Goal: Information Seeking & Learning: Learn about a topic

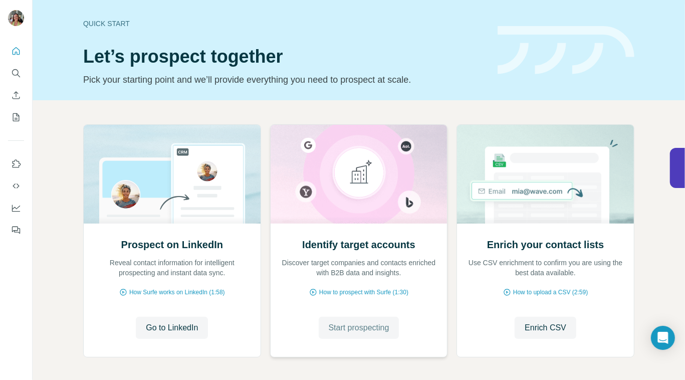
click at [353, 329] on span "Start prospecting" at bounding box center [359, 328] width 61 height 12
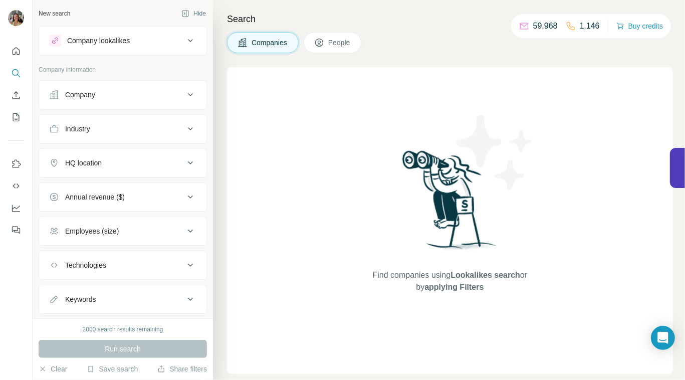
click at [177, 47] on button "Company lookalikes" at bounding box center [122, 41] width 167 height 24
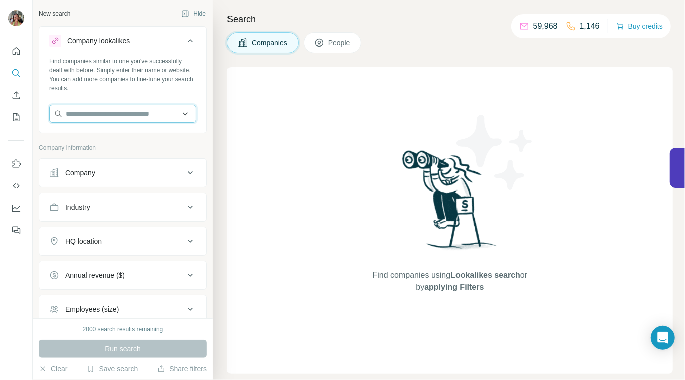
click at [179, 115] on input "text" at bounding box center [122, 114] width 147 height 18
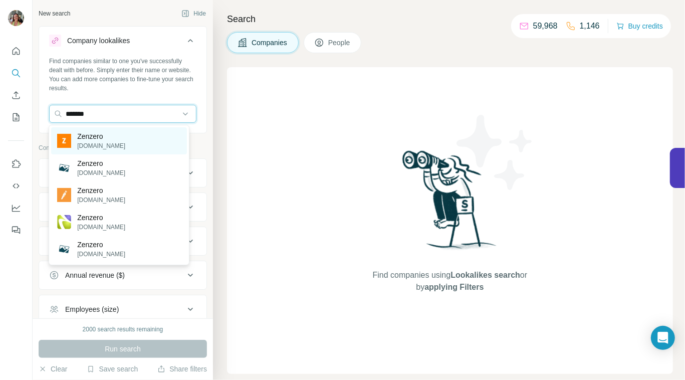
type input "*******"
click at [99, 137] on p "Zenzero" at bounding box center [101, 136] width 48 height 10
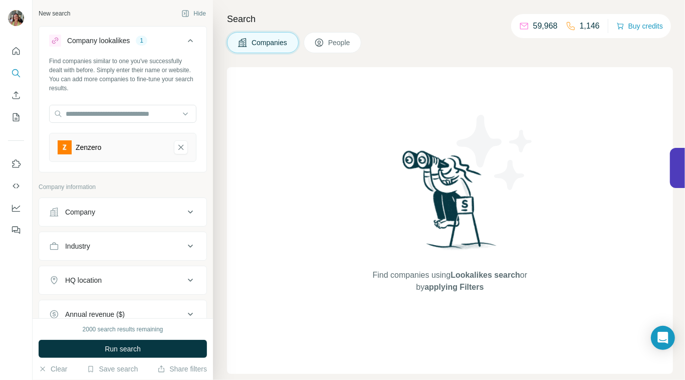
scroll to position [77, 0]
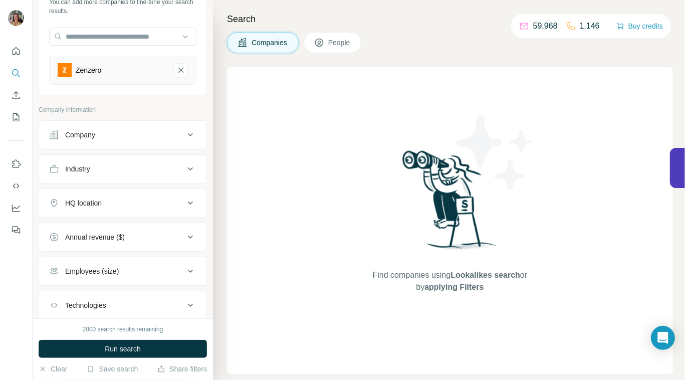
click at [166, 194] on button "HQ location" at bounding box center [122, 203] width 167 height 24
click at [94, 232] on input "text" at bounding box center [122, 228] width 147 height 18
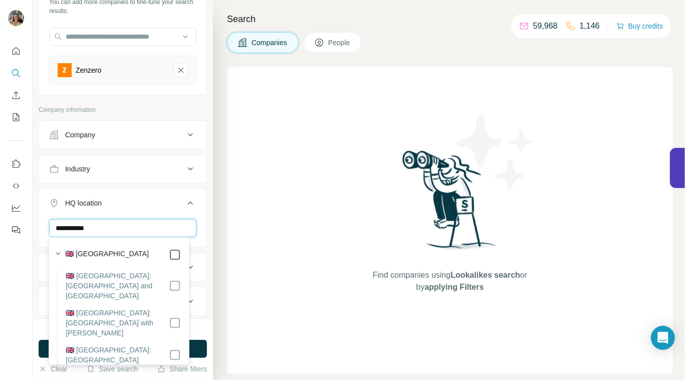
type input "**********"
click at [259, 225] on div "Find companies using Lookalikes search or by applying Filters" at bounding box center [450, 220] width 446 height 307
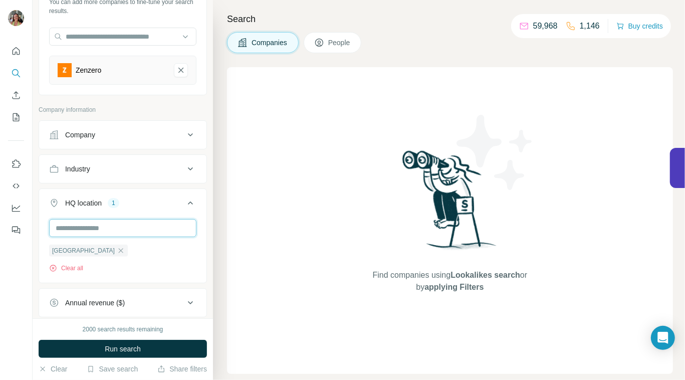
click at [128, 226] on input "text" at bounding box center [122, 228] width 147 height 18
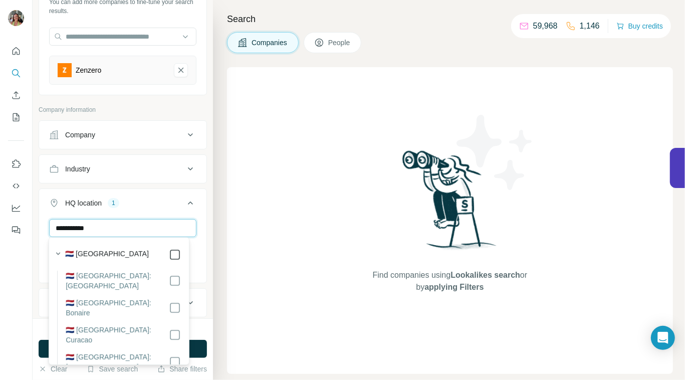
type input "**********"
click at [254, 252] on div "Find companies using Lookalikes search or by applying Filters" at bounding box center [450, 220] width 446 height 307
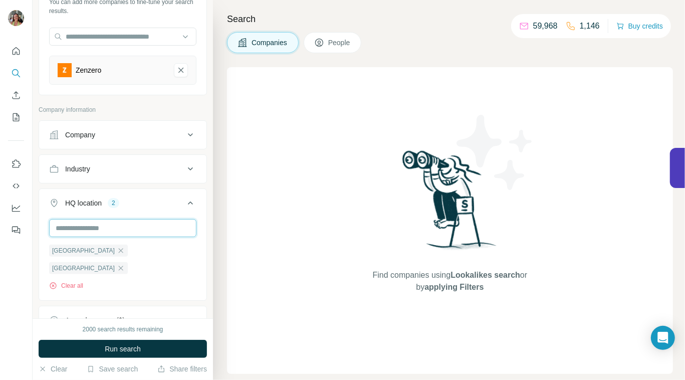
click at [129, 223] on input "text" at bounding box center [122, 228] width 147 height 18
type input "*"
click at [254, 232] on div "Find companies using Lookalikes search or by applying Filters" at bounding box center [450, 220] width 446 height 307
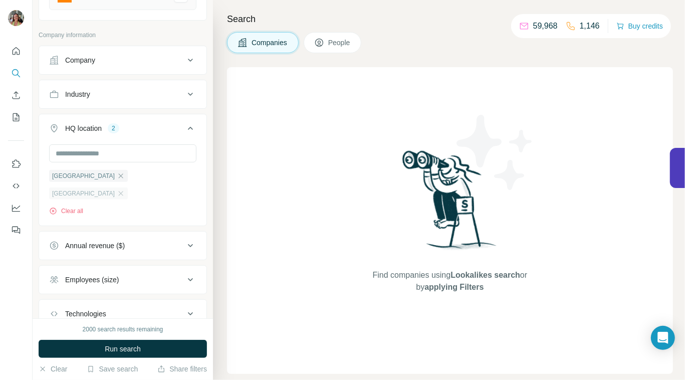
scroll to position [152, 0]
click at [185, 240] on icon at bounding box center [191, 246] width 12 height 12
click at [54, 300] on icon at bounding box center [55, 305] width 10 height 10
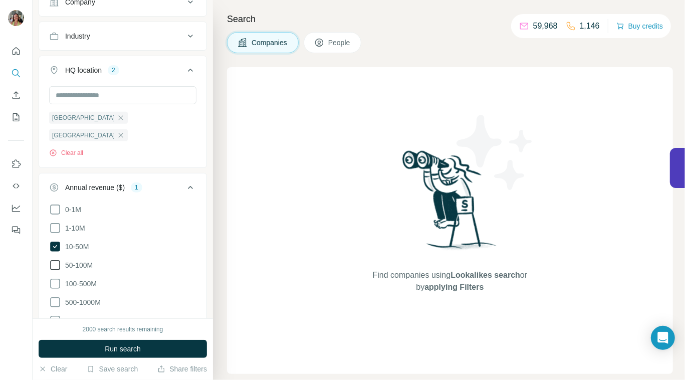
click at [57, 259] on icon at bounding box center [55, 265] width 12 height 12
click at [52, 278] on icon at bounding box center [55, 284] width 12 height 12
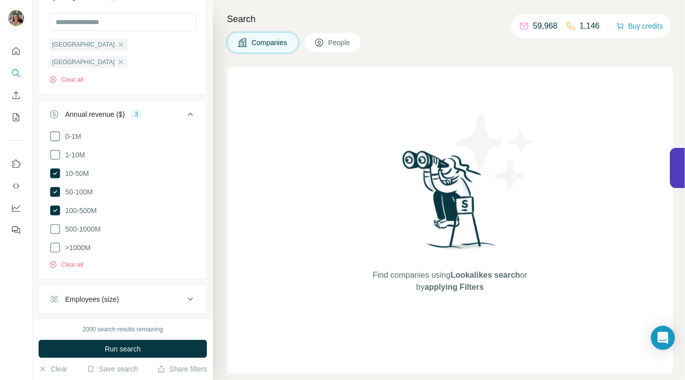
scroll to position [285, 0]
click at [185, 292] on icon at bounding box center [191, 298] width 12 height 12
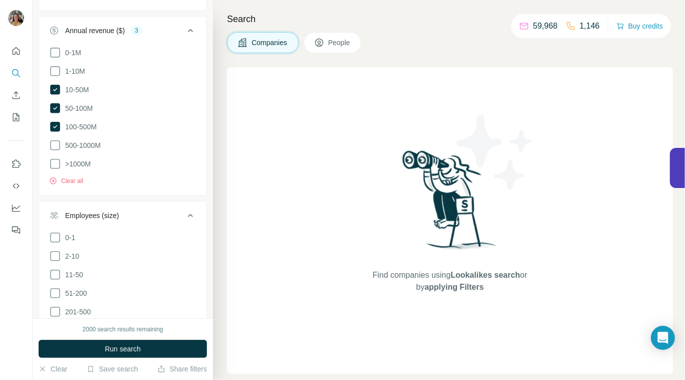
scroll to position [367, 0]
click at [53, 268] on icon at bounding box center [55, 274] width 12 height 12
click at [51, 287] on icon at bounding box center [55, 293] width 12 height 12
click at [55, 305] on icon at bounding box center [55, 311] width 12 height 12
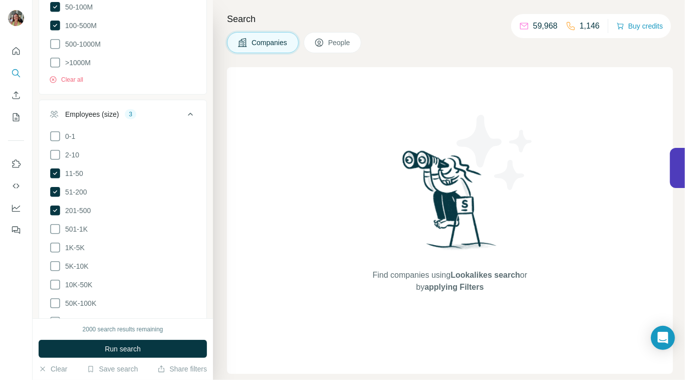
scroll to position [482, 0]
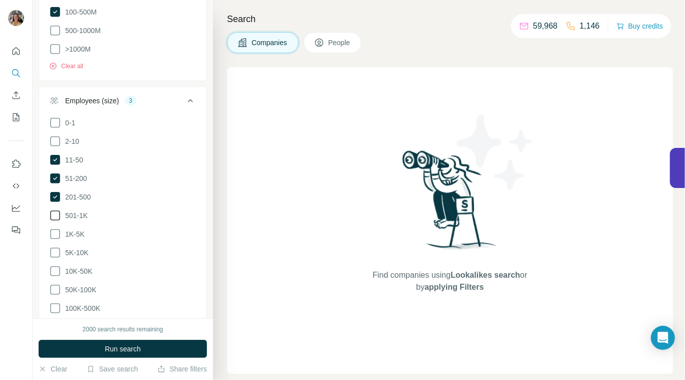
click at [57, 210] on icon at bounding box center [55, 216] width 12 height 12
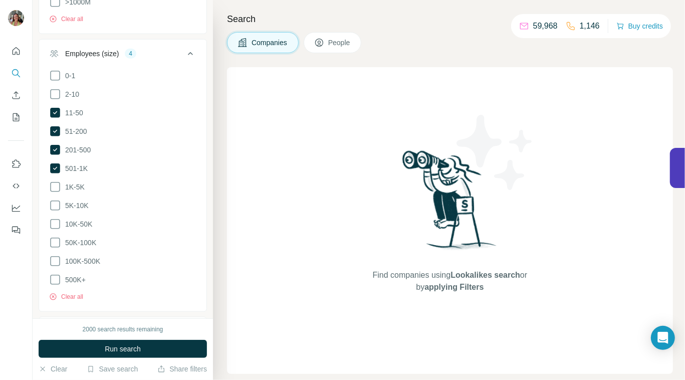
scroll to position [528, 0]
click at [51, 138] on ul "0-1 2-10 11-50 [PHONE_NUMBER] 501-1K 1K-5K 5K-10K 10K-50K 50K-100K 100K-500K 50…" at bounding box center [122, 178] width 147 height 217
click at [52, 164] on icon at bounding box center [55, 169] width 10 height 10
click at [55, 149] on icon at bounding box center [55, 150] width 4 height 3
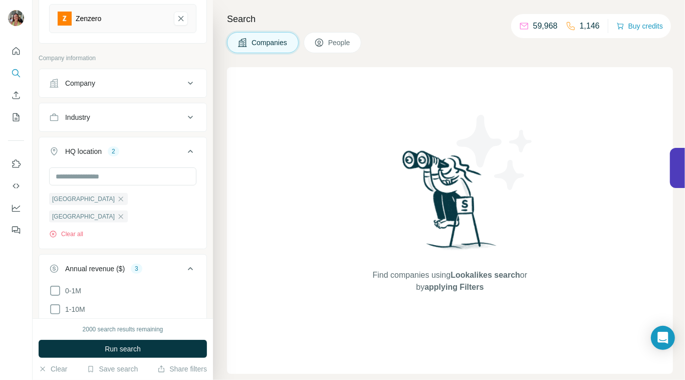
scroll to position [128, 0]
click at [153, 115] on div "Industry" at bounding box center [116, 118] width 135 height 10
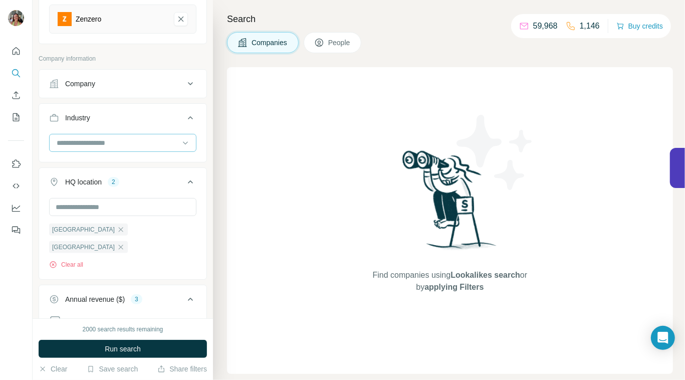
click at [118, 137] on input at bounding box center [118, 142] width 124 height 11
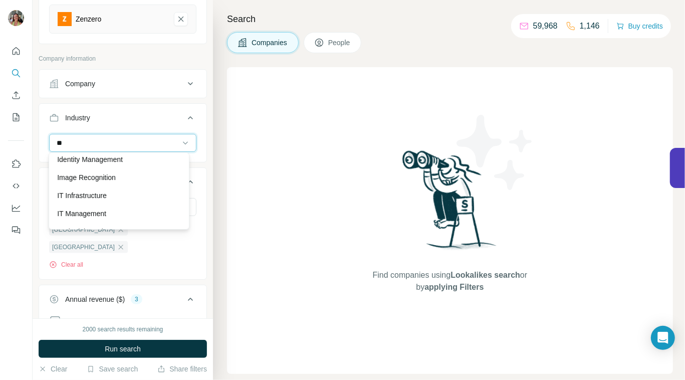
scroll to position [493, 0]
type input "**"
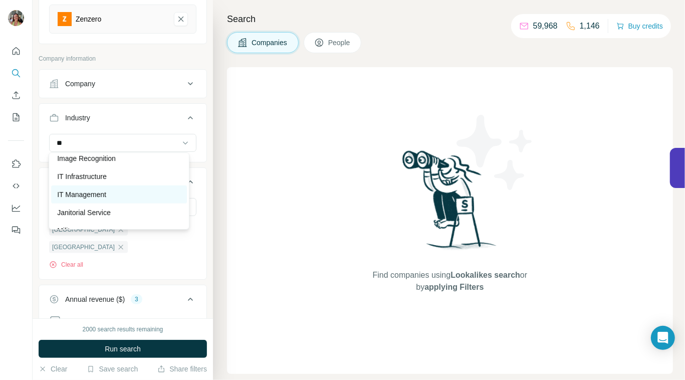
click at [106, 193] on p "IT Management" at bounding box center [81, 195] width 49 height 10
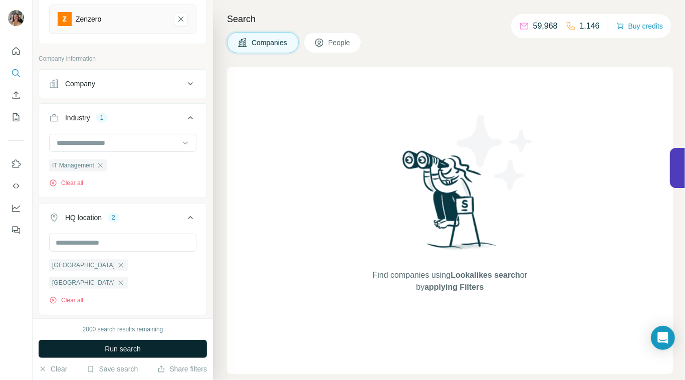
click at [121, 350] on span "Run search" at bounding box center [123, 349] width 36 height 10
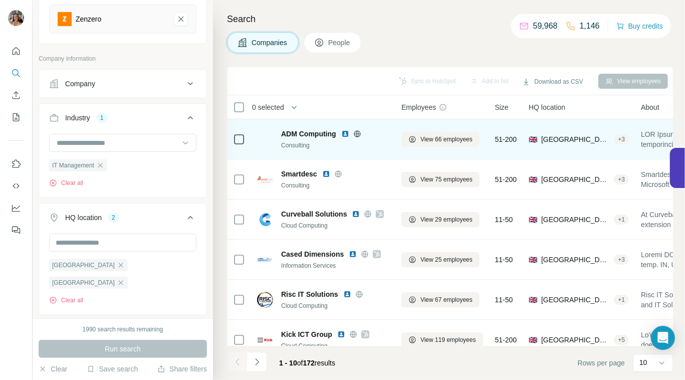
click at [357, 133] on icon at bounding box center [357, 134] width 8 height 8
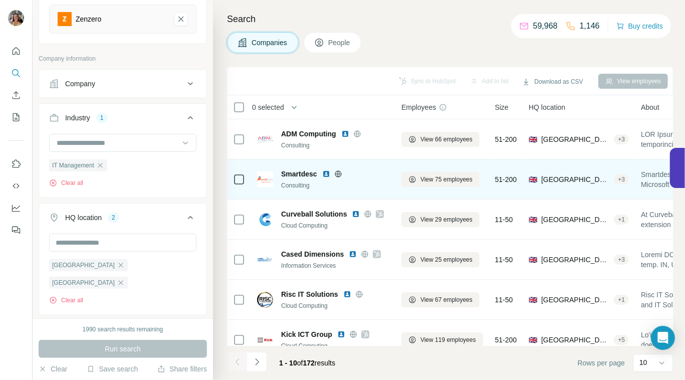
click at [337, 175] on icon at bounding box center [338, 174] width 8 height 8
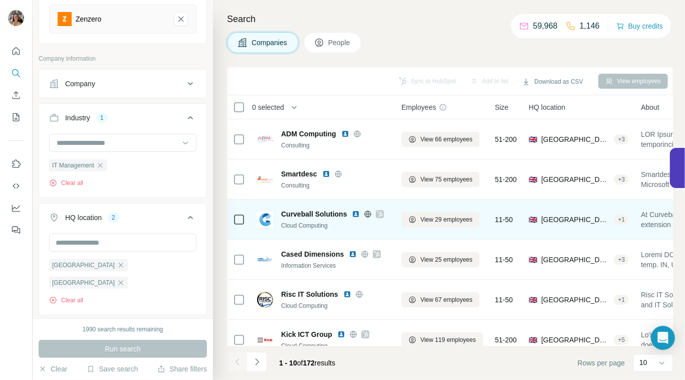
click at [378, 215] on icon at bounding box center [380, 214] width 6 height 8
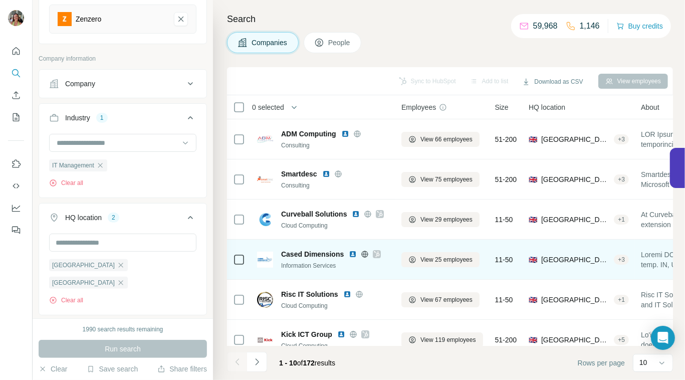
click at [374, 255] on icon at bounding box center [377, 254] width 6 height 8
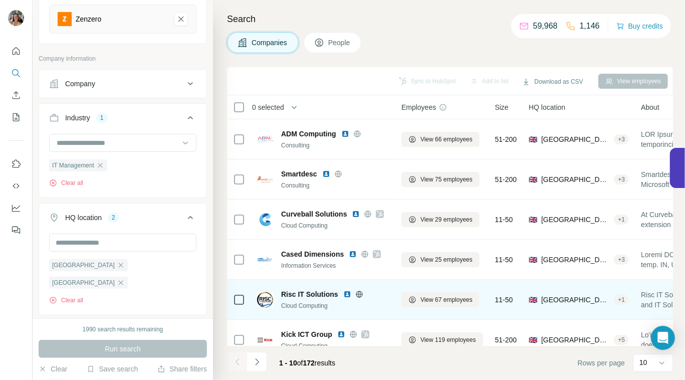
click at [358, 292] on icon at bounding box center [359, 294] width 8 height 8
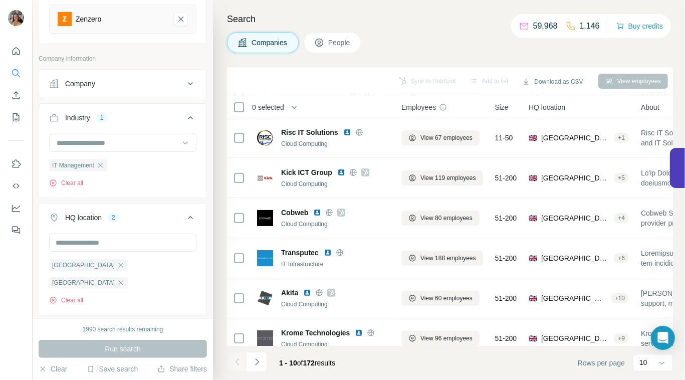
scroll to position [162, 0]
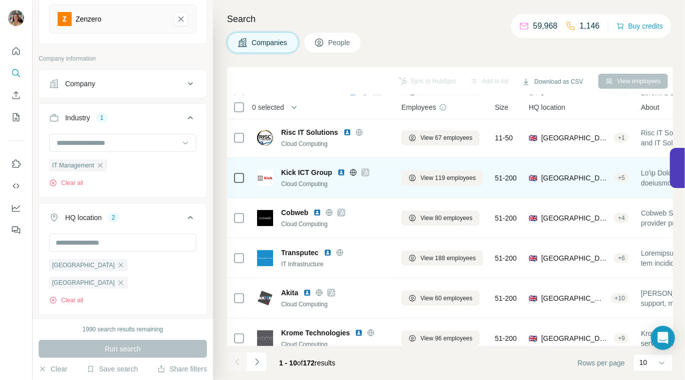
click at [364, 171] on icon at bounding box center [365, 172] width 6 height 6
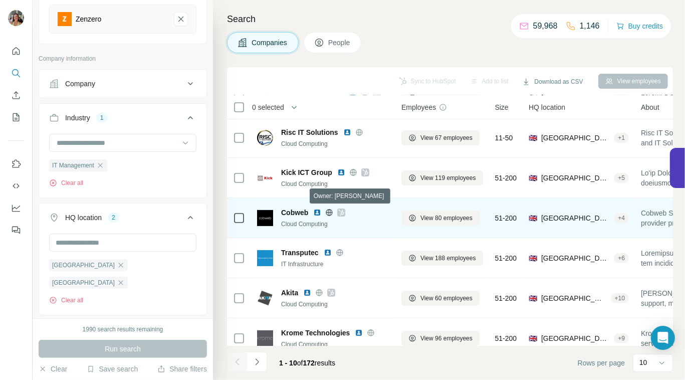
click at [340, 211] on icon at bounding box center [341, 213] width 6 height 8
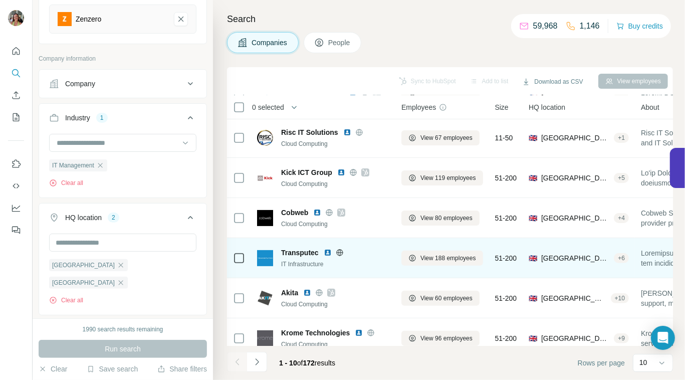
click at [341, 253] on icon at bounding box center [339, 252] width 3 height 7
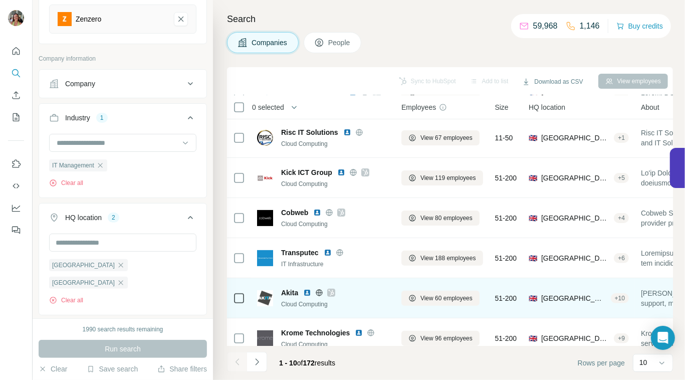
click at [331, 295] on icon at bounding box center [331, 293] width 6 height 8
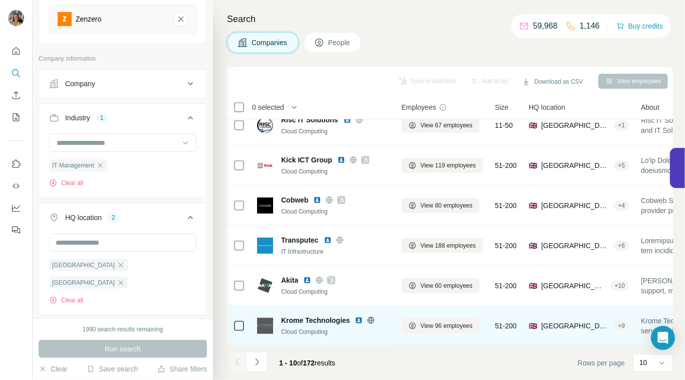
click at [369, 317] on icon at bounding box center [371, 320] width 7 height 7
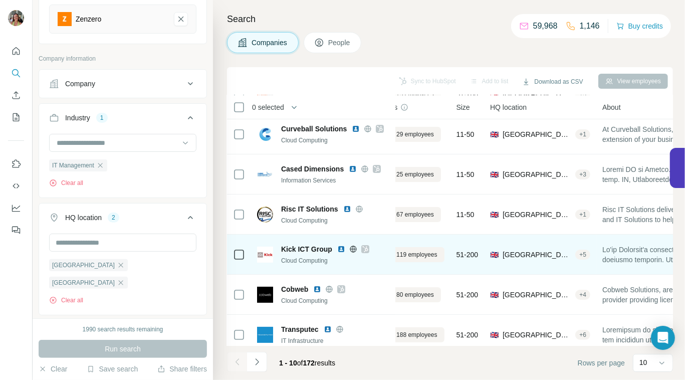
scroll to position [178, 39]
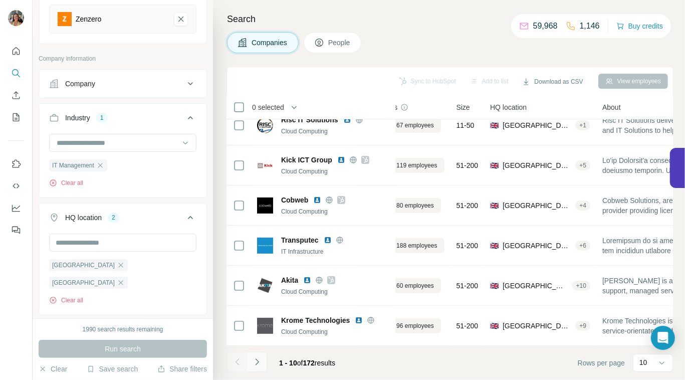
click at [259, 360] on icon "Navigate to next page" at bounding box center [257, 362] width 10 height 10
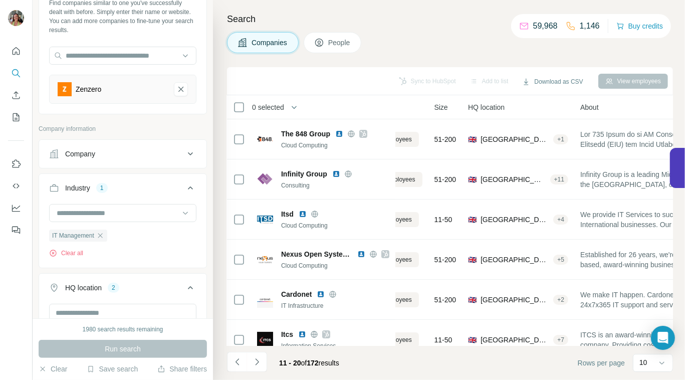
scroll to position [57, 0]
click at [176, 89] on icon "Zenzero-remove-button" at bounding box center [180, 91] width 9 height 10
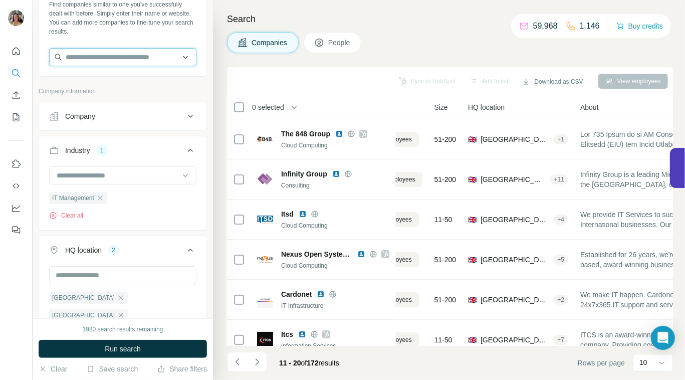
click at [129, 56] on input "text" at bounding box center [122, 57] width 147 height 18
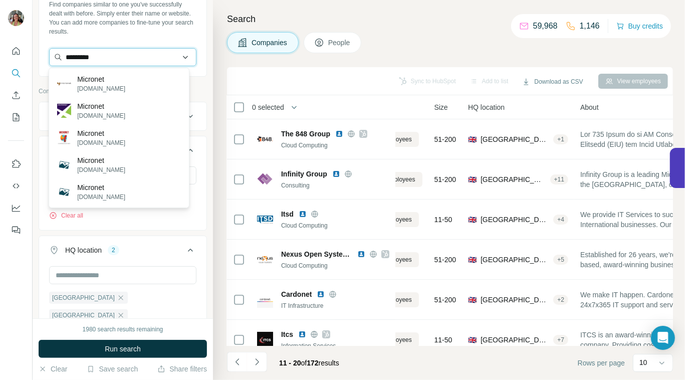
click at [179, 53] on input "********" at bounding box center [122, 57] width 147 height 18
drag, startPoint x: 151, startPoint y: 53, endPoint x: 35, endPoint y: 54, distance: 116.3
click at [35, 54] on div "New search Hide Company lookalikes Find companies similar to one you've success…" at bounding box center [123, 159] width 180 height 318
paste input "**********"
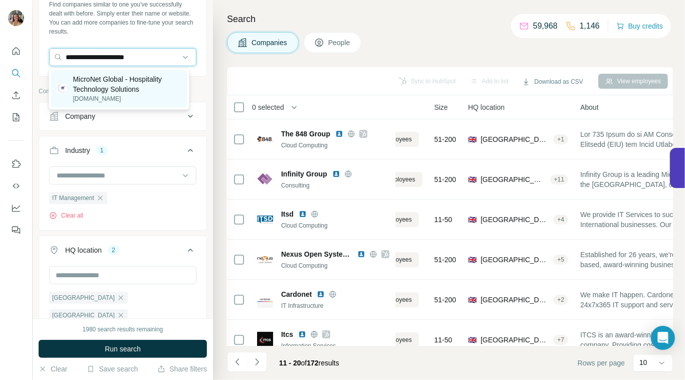
type input "**********"
click at [101, 83] on p "MicroNet Global - Hospitality Technology Solutions" at bounding box center [127, 84] width 108 height 20
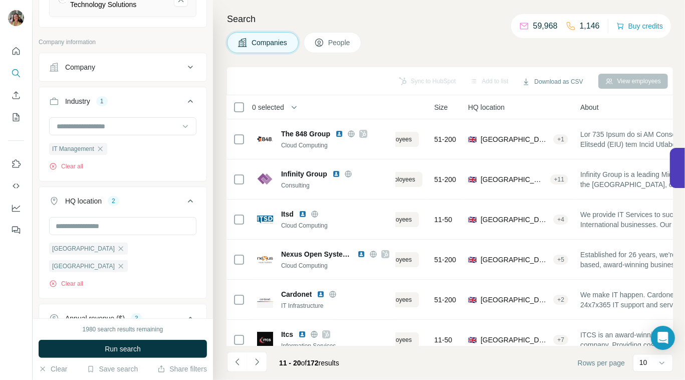
scroll to position [80, 0]
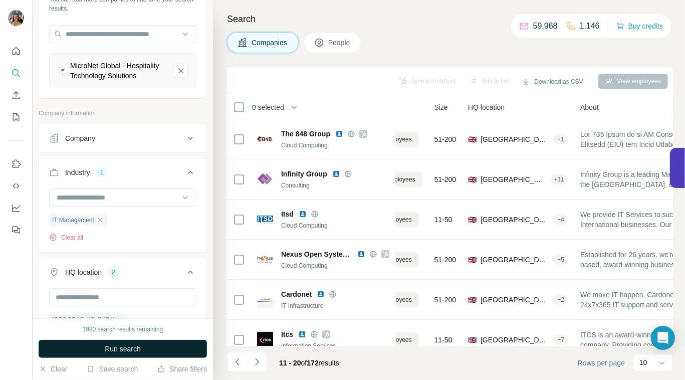
click at [124, 349] on span "Run search" at bounding box center [123, 349] width 36 height 10
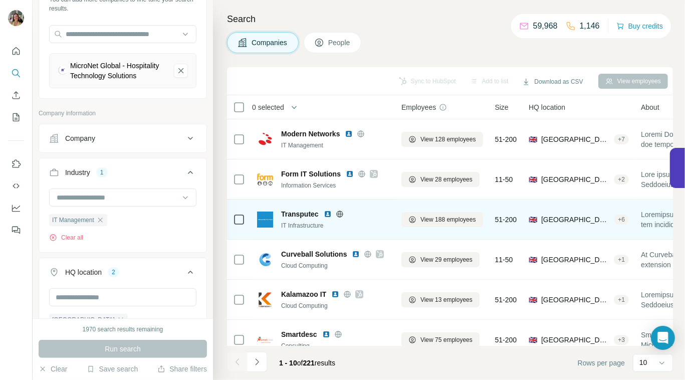
scroll to position [138, 0]
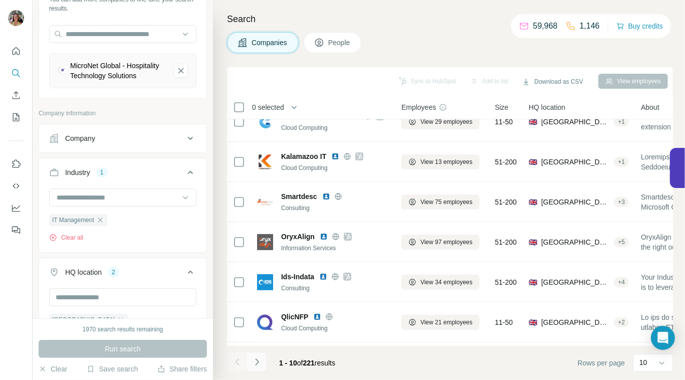
click at [257, 360] on icon "Navigate to next page" at bounding box center [257, 361] width 4 height 7
click at [257, 360] on div at bounding box center [257, 362] width 20 height 20
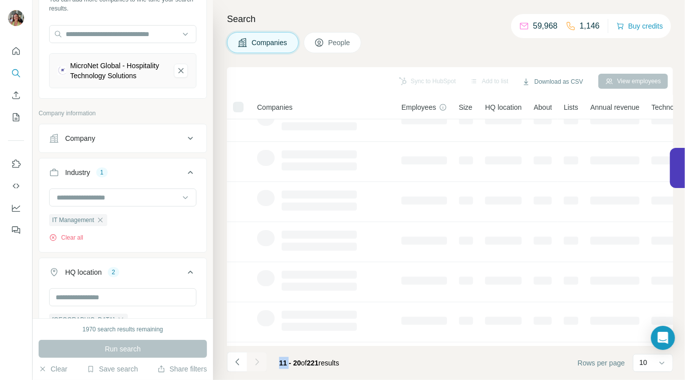
click at [257, 360] on div at bounding box center [257, 362] width 20 height 20
click at [257, 360] on icon "Navigate to next page" at bounding box center [257, 361] width 4 height 7
click at [257, 360] on div at bounding box center [257, 362] width 20 height 20
click at [255, 361] on div at bounding box center [257, 362] width 20 height 20
click at [259, 360] on icon "Navigate to next page" at bounding box center [257, 362] width 10 height 10
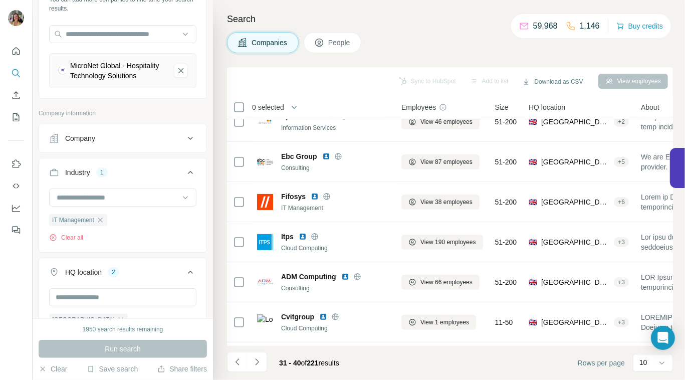
click at [255, 362] on icon "Navigate to next page" at bounding box center [257, 362] width 10 height 10
click at [255, 362] on div at bounding box center [257, 362] width 20 height 20
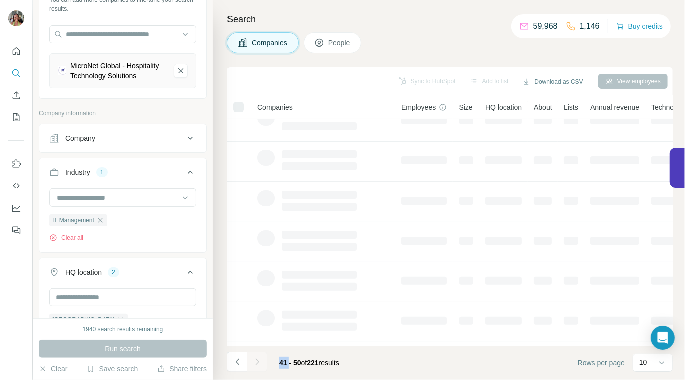
click at [255, 362] on icon "Navigate to next page" at bounding box center [257, 362] width 10 height 10
click at [255, 362] on div at bounding box center [257, 362] width 20 height 20
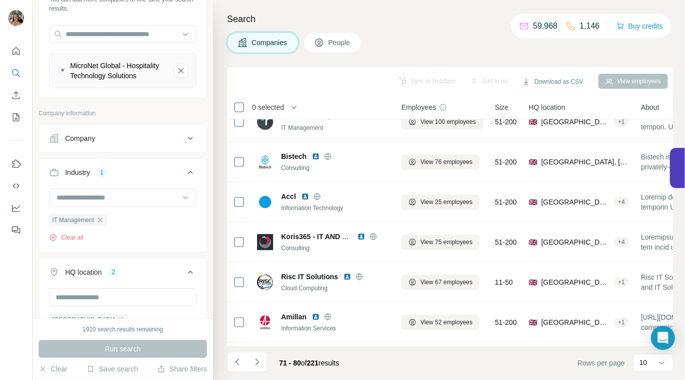
click at [255, 362] on icon "Navigate to next page" at bounding box center [257, 362] width 10 height 10
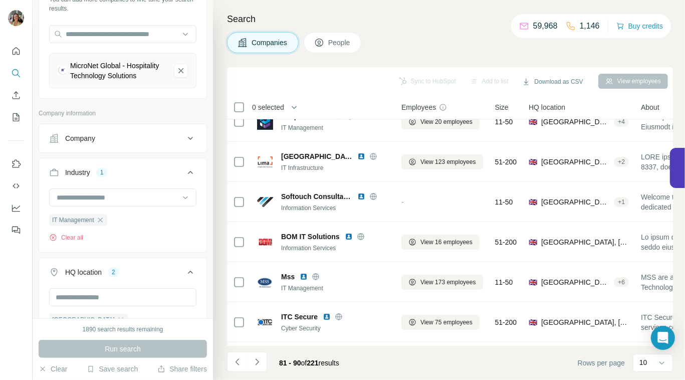
scroll to position [0, 0]
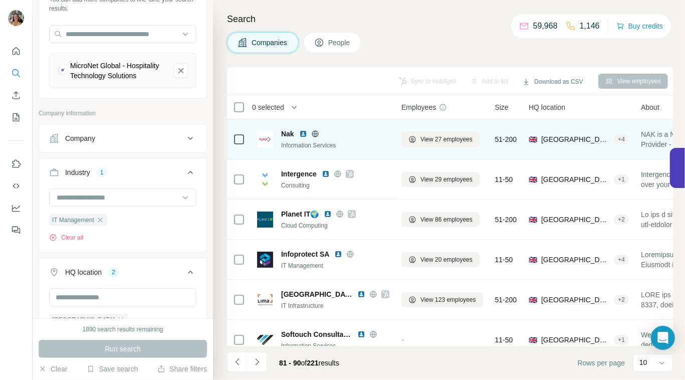
click at [315, 131] on icon at bounding box center [315, 134] width 8 height 8
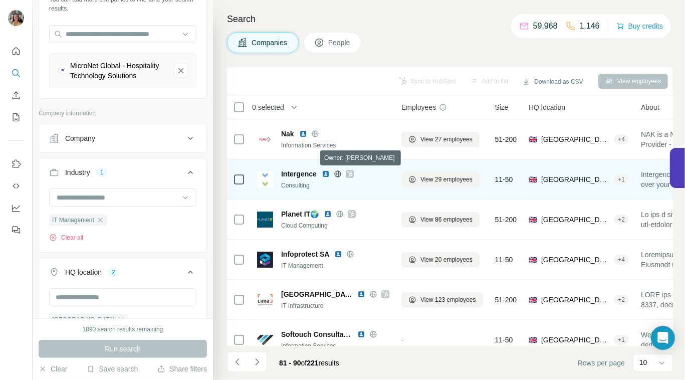
click at [350, 173] on icon at bounding box center [350, 174] width 6 height 6
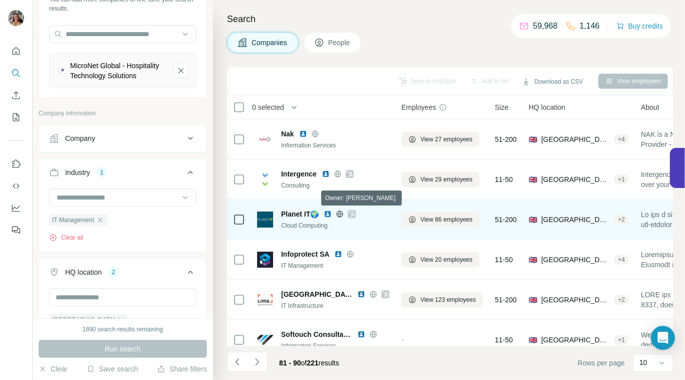
click at [350, 217] on icon at bounding box center [352, 214] width 6 height 8
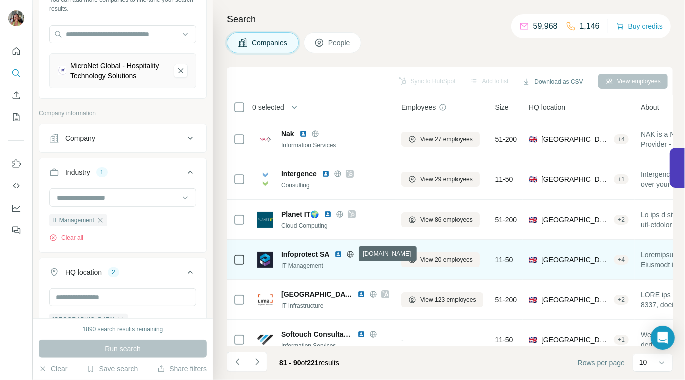
click at [349, 253] on icon at bounding box center [350, 254] width 8 height 8
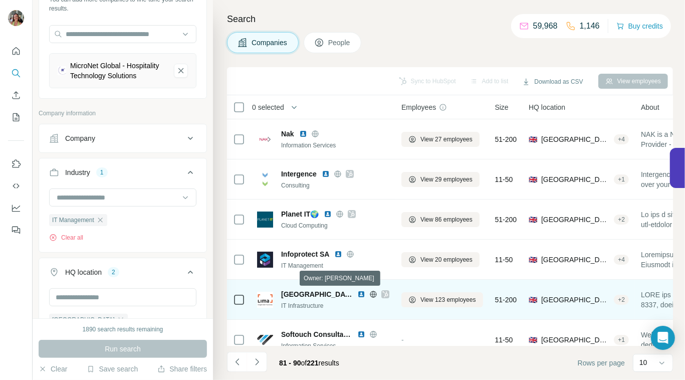
click at [383, 293] on icon at bounding box center [386, 294] width 6 height 8
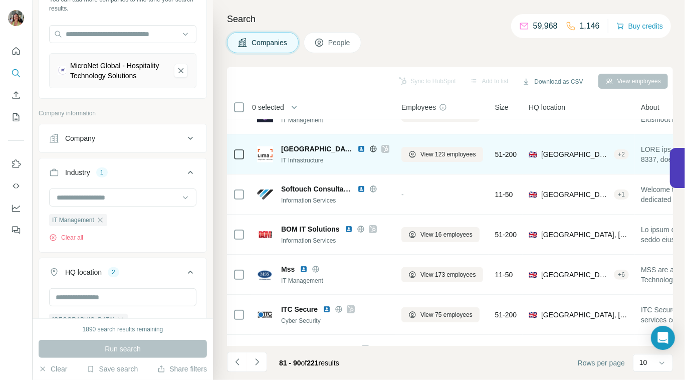
scroll to position [146, 0]
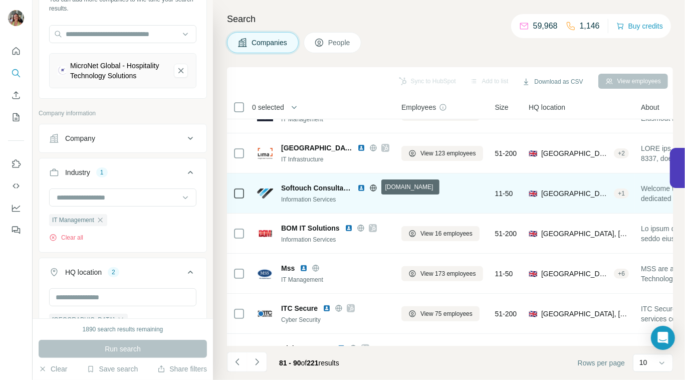
click at [374, 187] on icon at bounding box center [373, 188] width 3 height 7
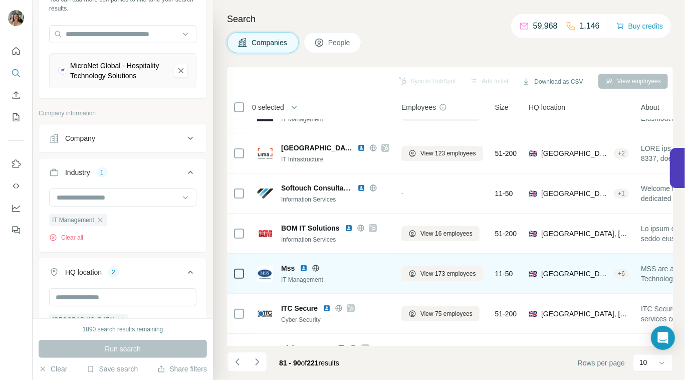
click at [316, 266] on icon at bounding box center [316, 268] width 8 height 8
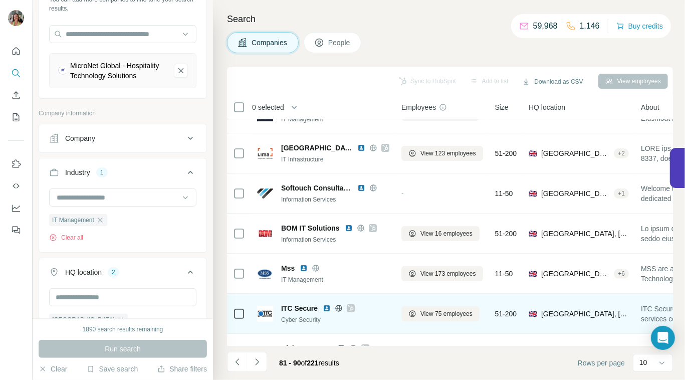
click at [353, 309] on icon at bounding box center [351, 308] width 6 height 8
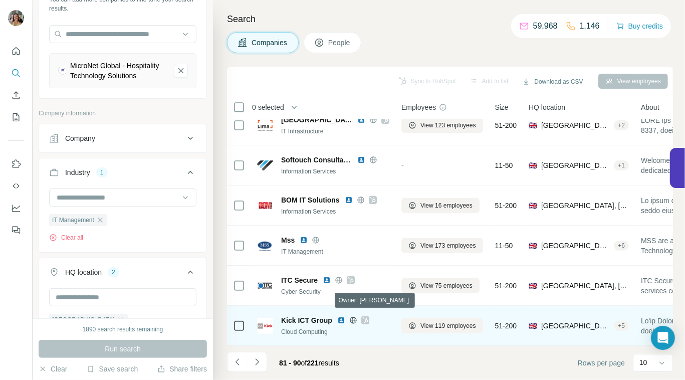
click at [362, 316] on icon at bounding box center [365, 320] width 6 height 8
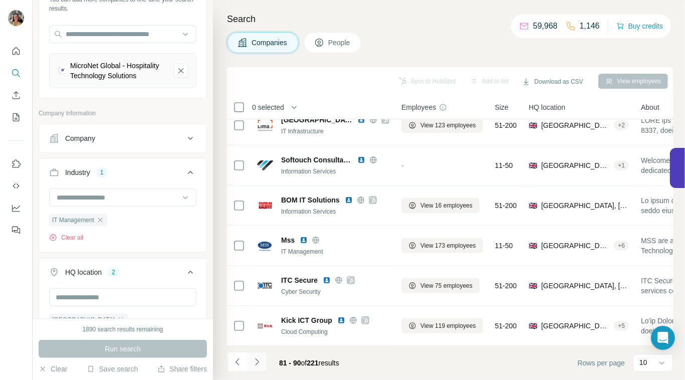
click at [259, 362] on icon "Navigate to next page" at bounding box center [257, 362] width 10 height 10
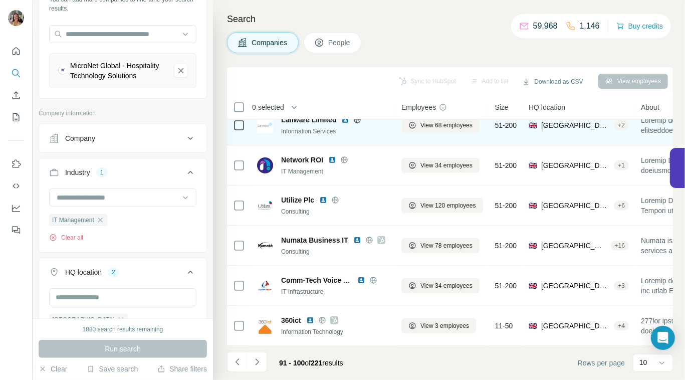
scroll to position [0, 0]
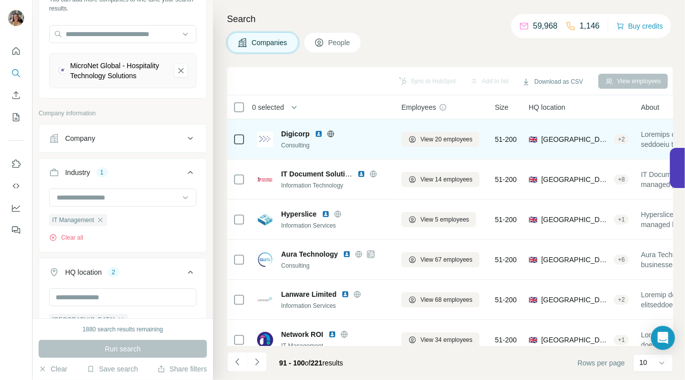
click at [330, 131] on icon at bounding box center [331, 134] width 8 height 8
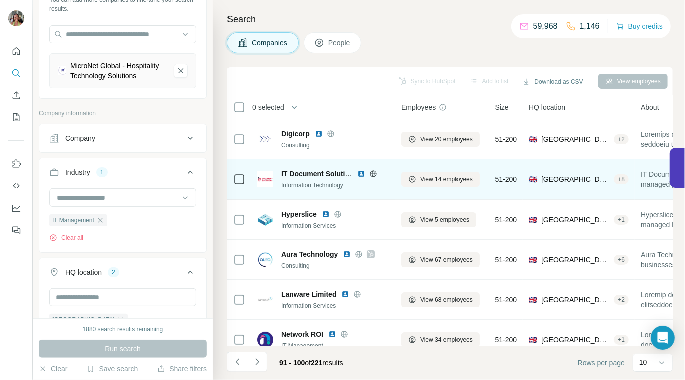
click at [376, 172] on icon at bounding box center [374, 174] width 8 height 8
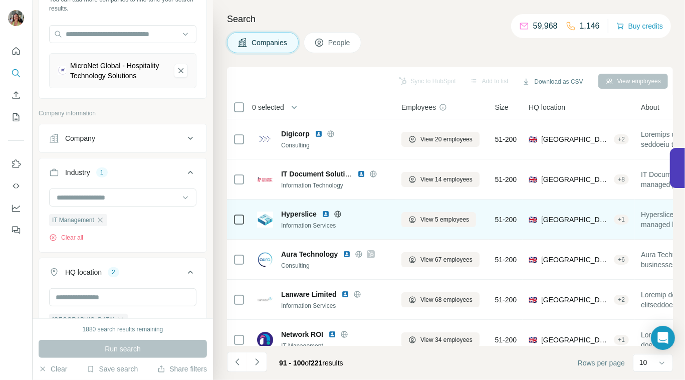
click at [338, 216] on icon at bounding box center [337, 214] width 3 height 7
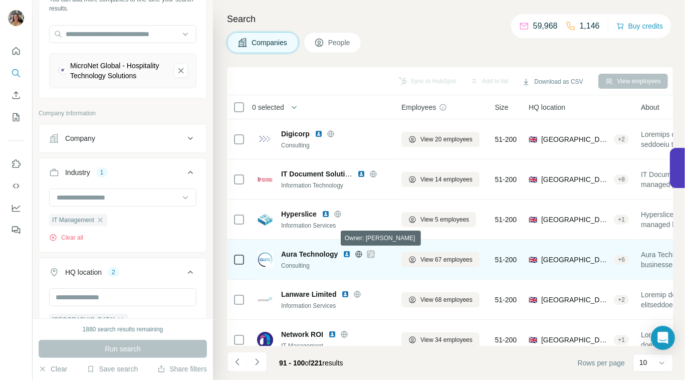
click at [373, 255] on icon at bounding box center [371, 254] width 6 height 8
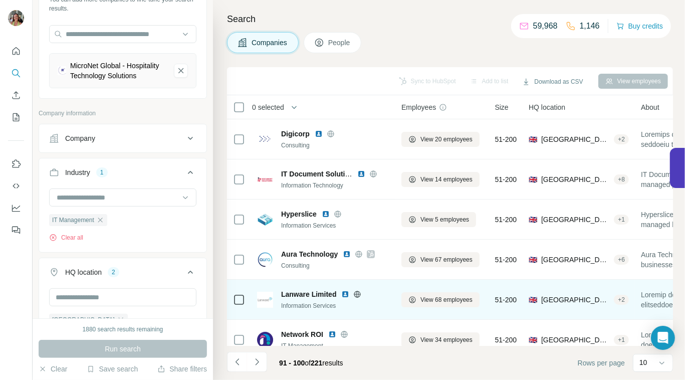
click at [358, 293] on icon at bounding box center [357, 294] width 8 height 8
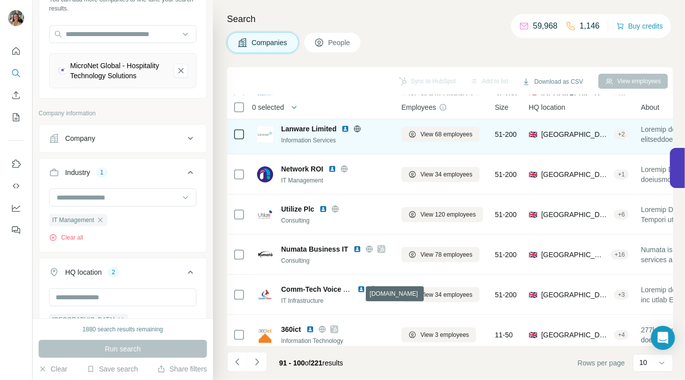
scroll to position [178, 0]
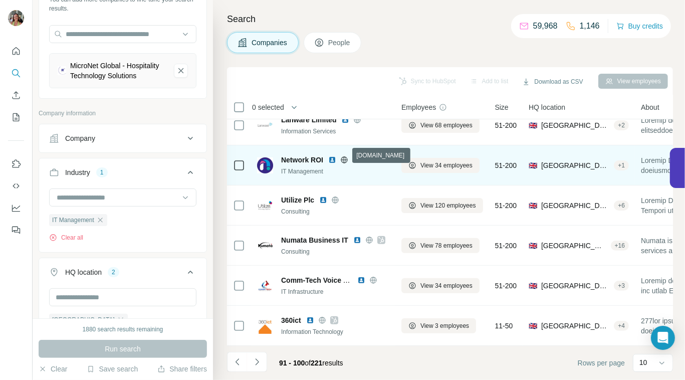
click at [346, 156] on icon at bounding box center [344, 160] width 8 height 8
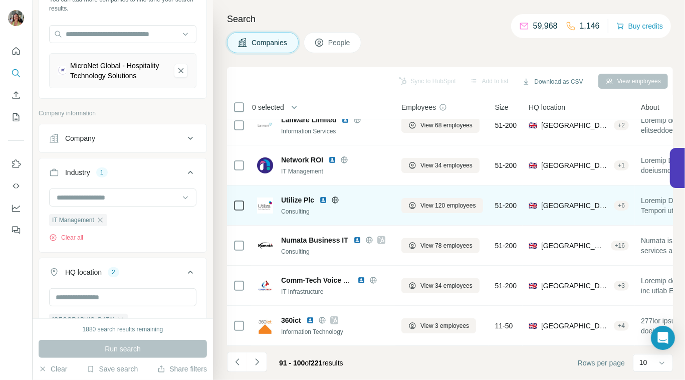
click at [335, 196] on icon at bounding box center [335, 200] width 8 height 8
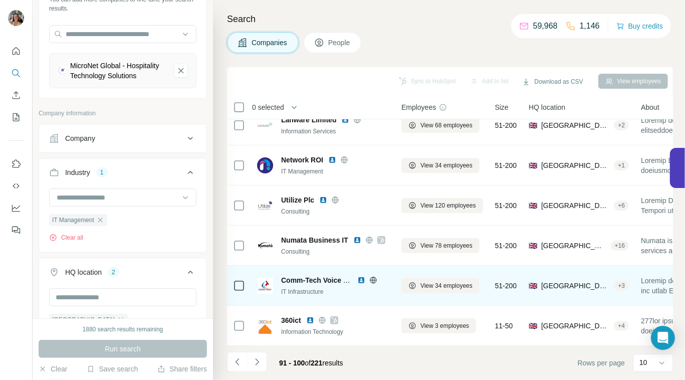
click at [375, 276] on icon at bounding box center [374, 280] width 8 height 8
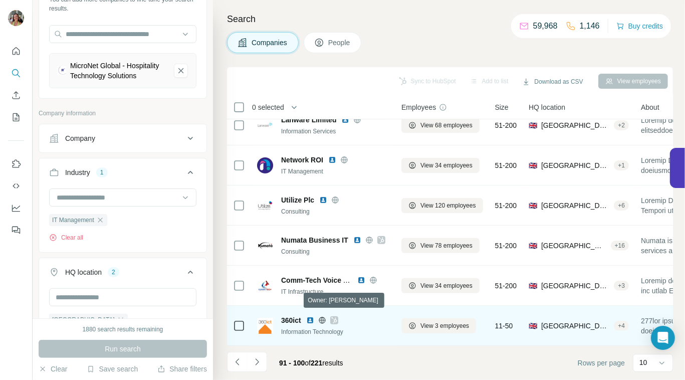
click at [337, 316] on icon at bounding box center [334, 320] width 6 height 8
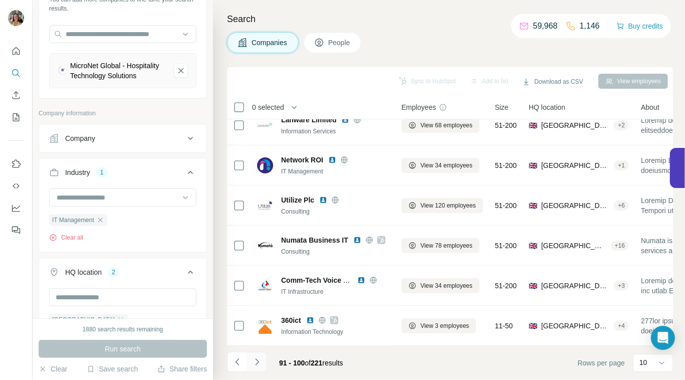
click at [260, 356] on button "Navigate to next page" at bounding box center [257, 362] width 20 height 20
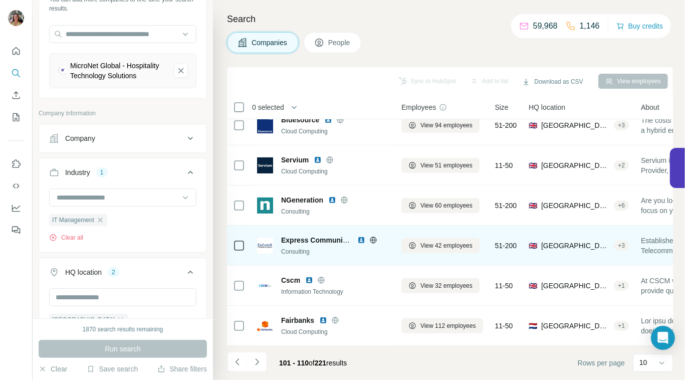
scroll to position [0, 0]
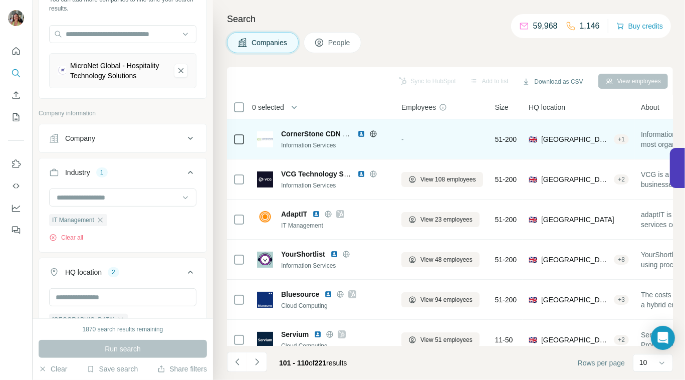
click at [373, 133] on icon at bounding box center [373, 133] width 7 height 1
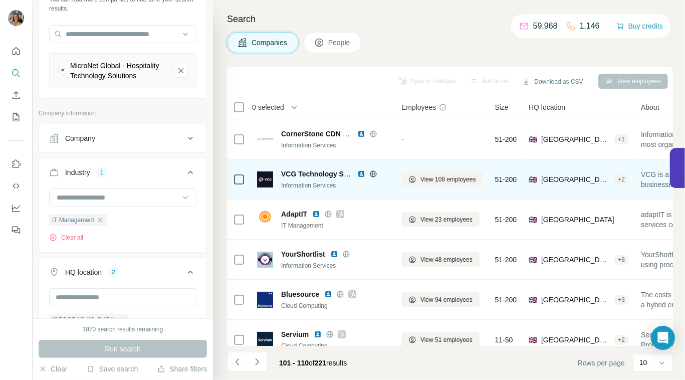
click at [371, 175] on icon at bounding box center [374, 174] width 8 height 8
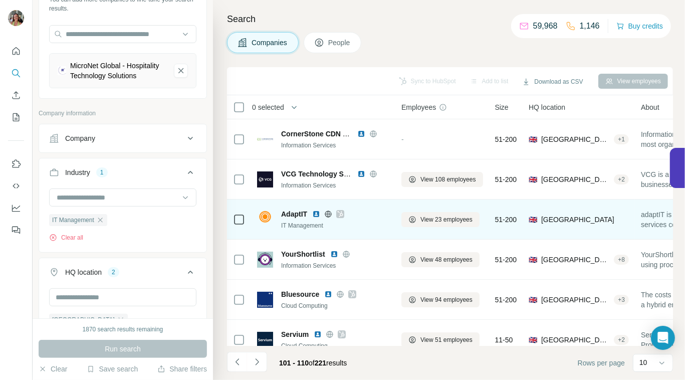
click at [343, 212] on icon at bounding box center [340, 214] width 6 height 8
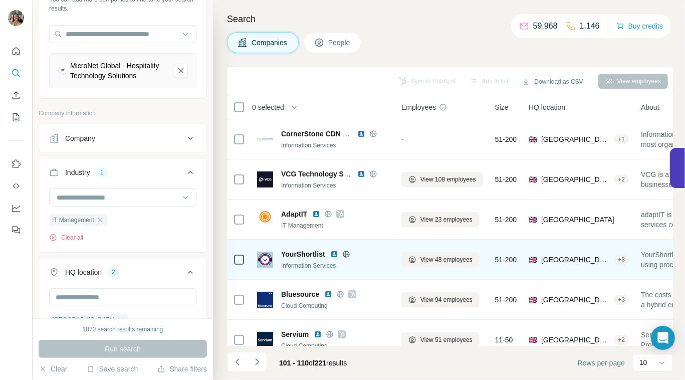
click at [346, 255] on icon at bounding box center [346, 254] width 8 height 8
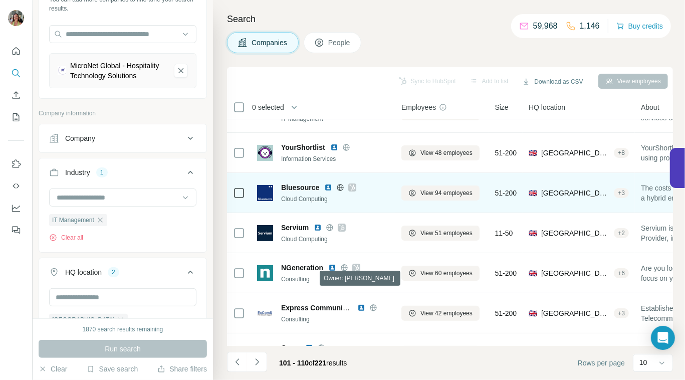
scroll to position [117, 0]
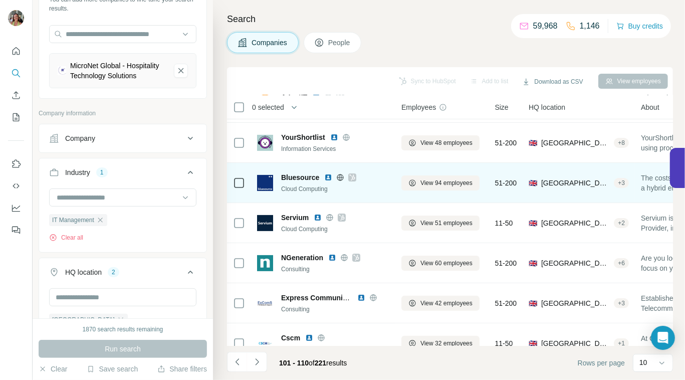
click at [350, 177] on icon at bounding box center [352, 177] width 6 height 8
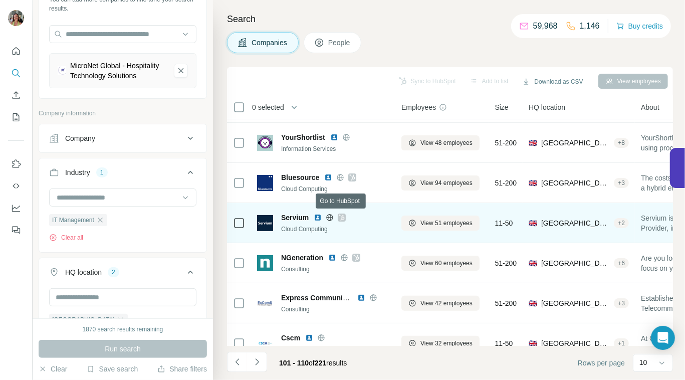
click at [342, 216] on icon at bounding box center [342, 218] width 6 height 6
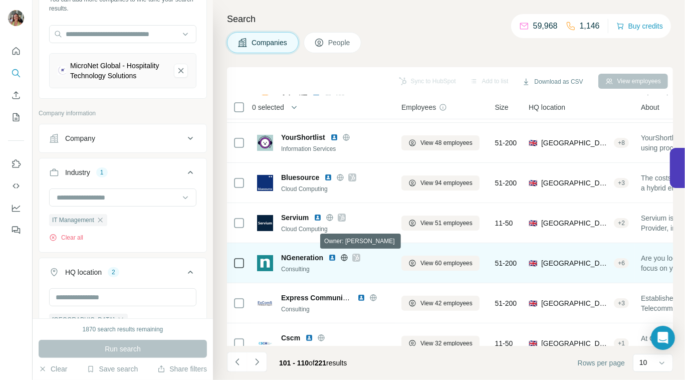
click at [354, 256] on icon at bounding box center [356, 258] width 6 height 8
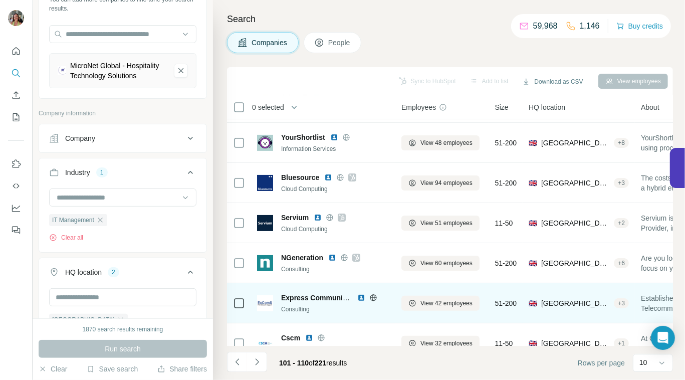
click at [372, 296] on icon at bounding box center [373, 297] width 3 height 7
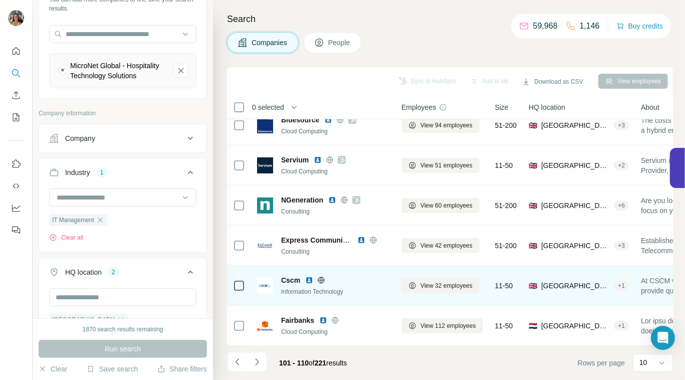
click at [319, 277] on icon at bounding box center [321, 280] width 7 height 7
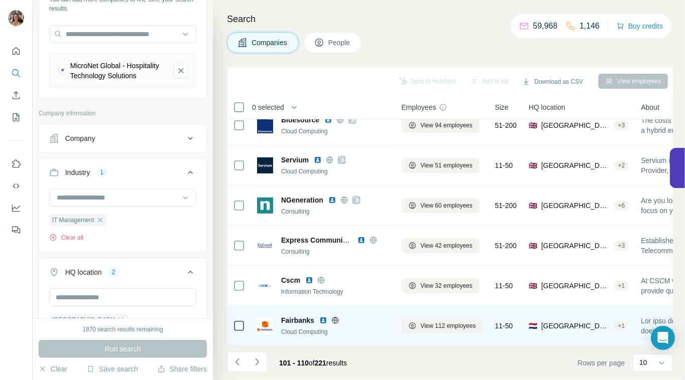
click at [334, 317] on icon at bounding box center [335, 320] width 3 height 7
